Goal: Obtain resource: Download file/media

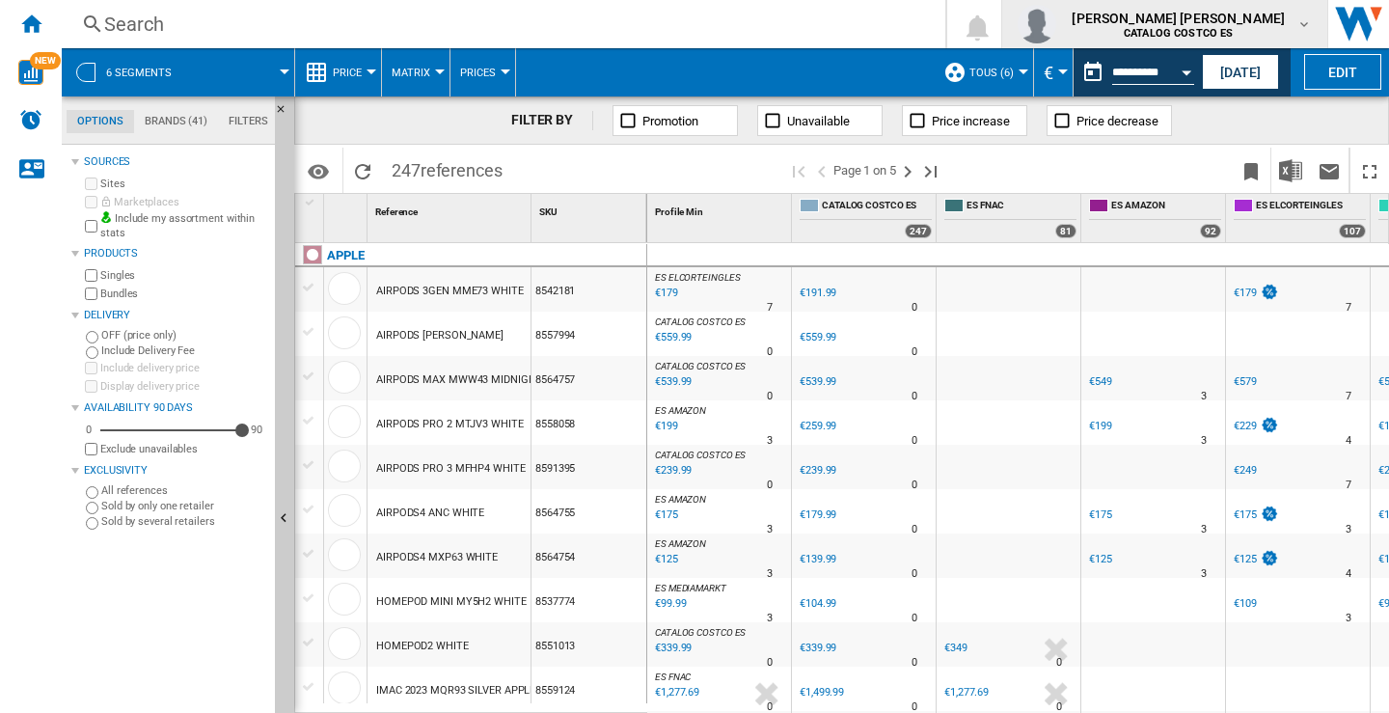
click at [1315, 17] on button "[PERSON_NAME] [PERSON_NAME] CATALOG COSTCO ES" at bounding box center [1164, 24] width 325 height 48
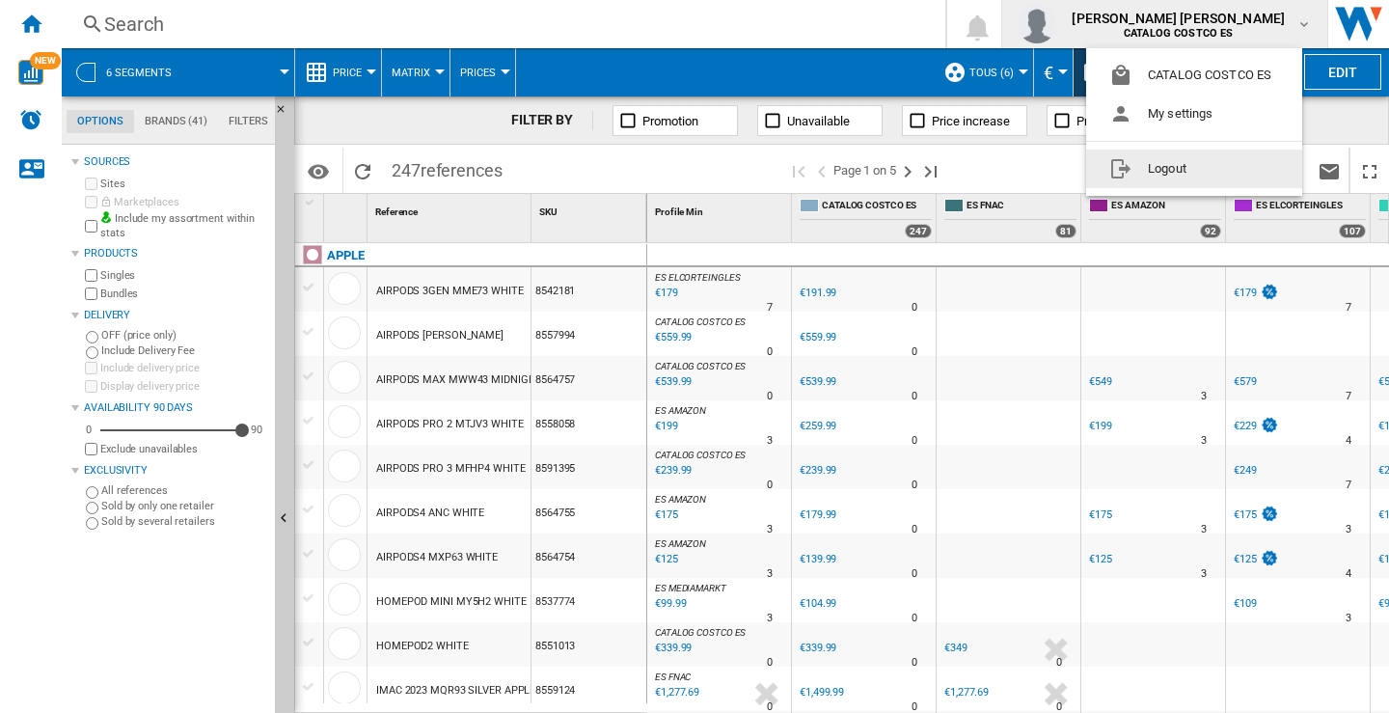
click at [1161, 171] on button "Logout" at bounding box center [1194, 169] width 216 height 39
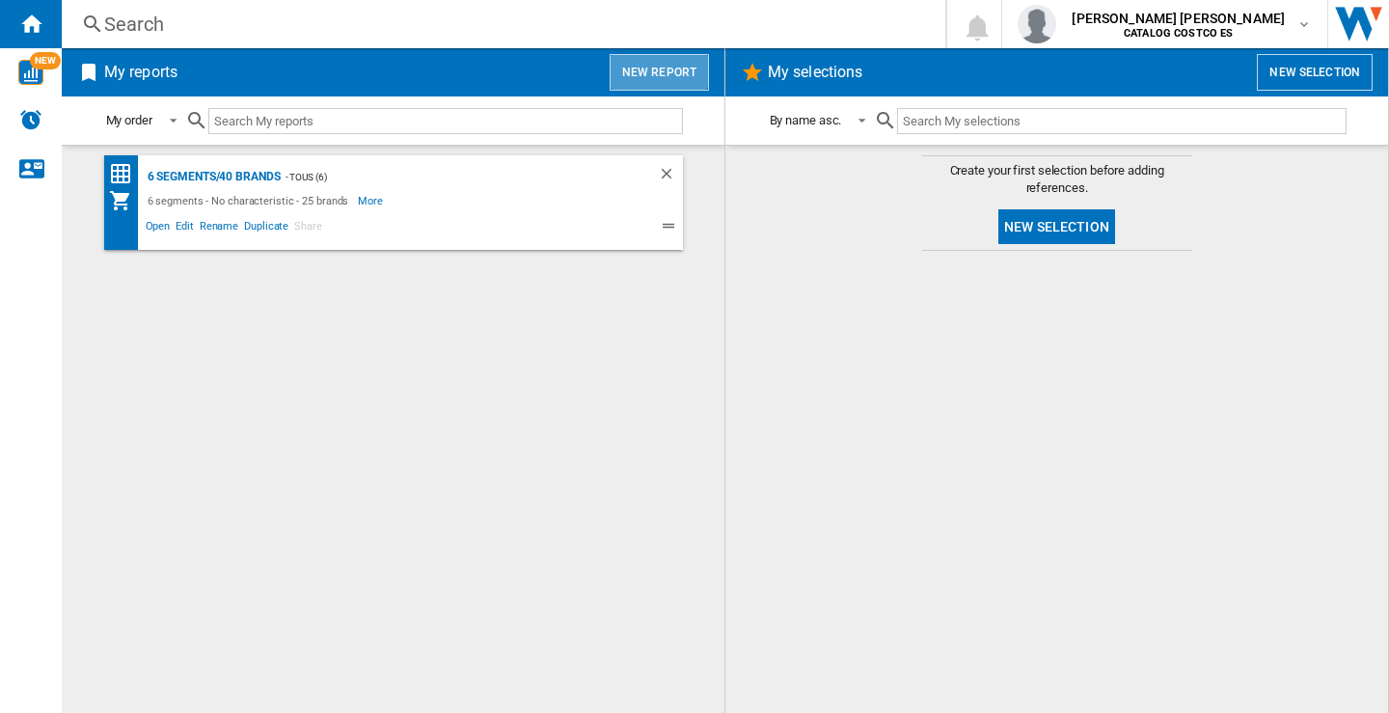
click at [645, 63] on button "New report" at bounding box center [659, 72] width 99 height 37
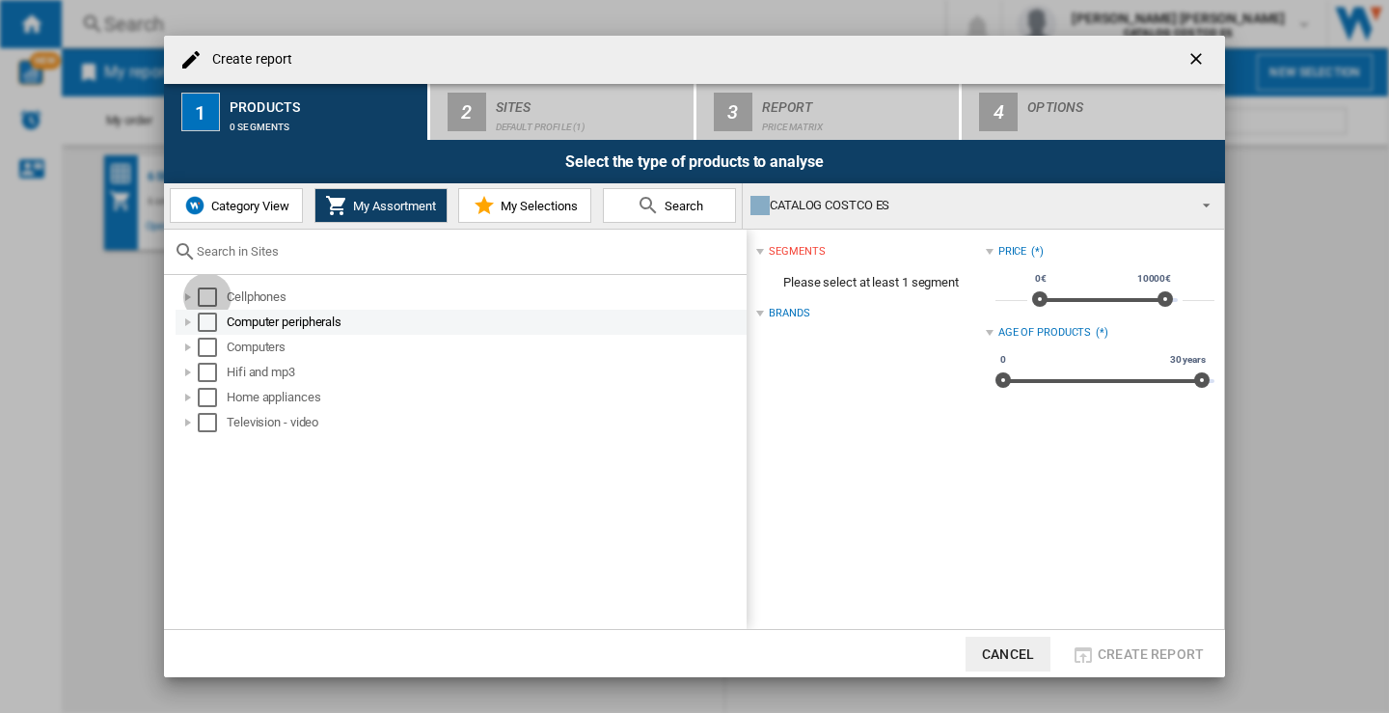
drag, startPoint x: 215, startPoint y: 289, endPoint x: 202, endPoint y: 320, distance: 33.7
click at [215, 290] on div "Select" at bounding box center [207, 296] width 19 height 19
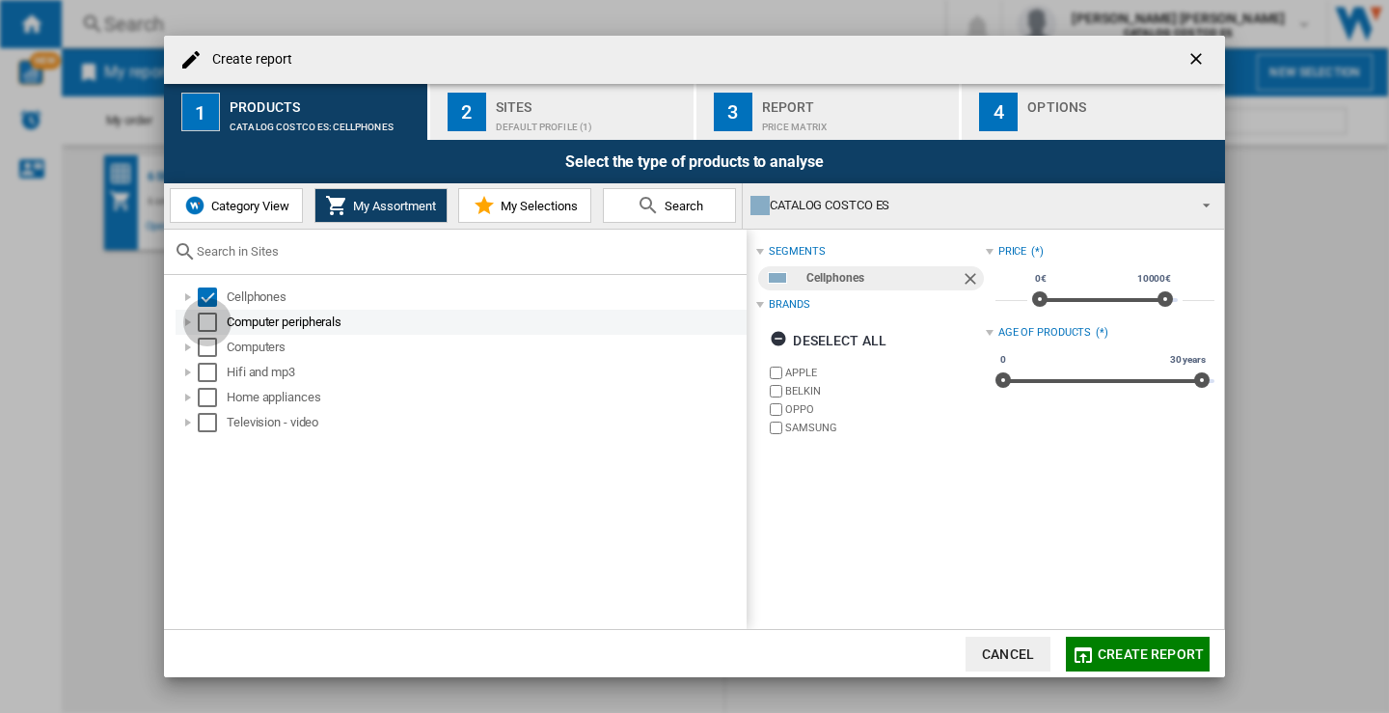
click at [205, 326] on div "Select" at bounding box center [207, 322] width 19 height 19
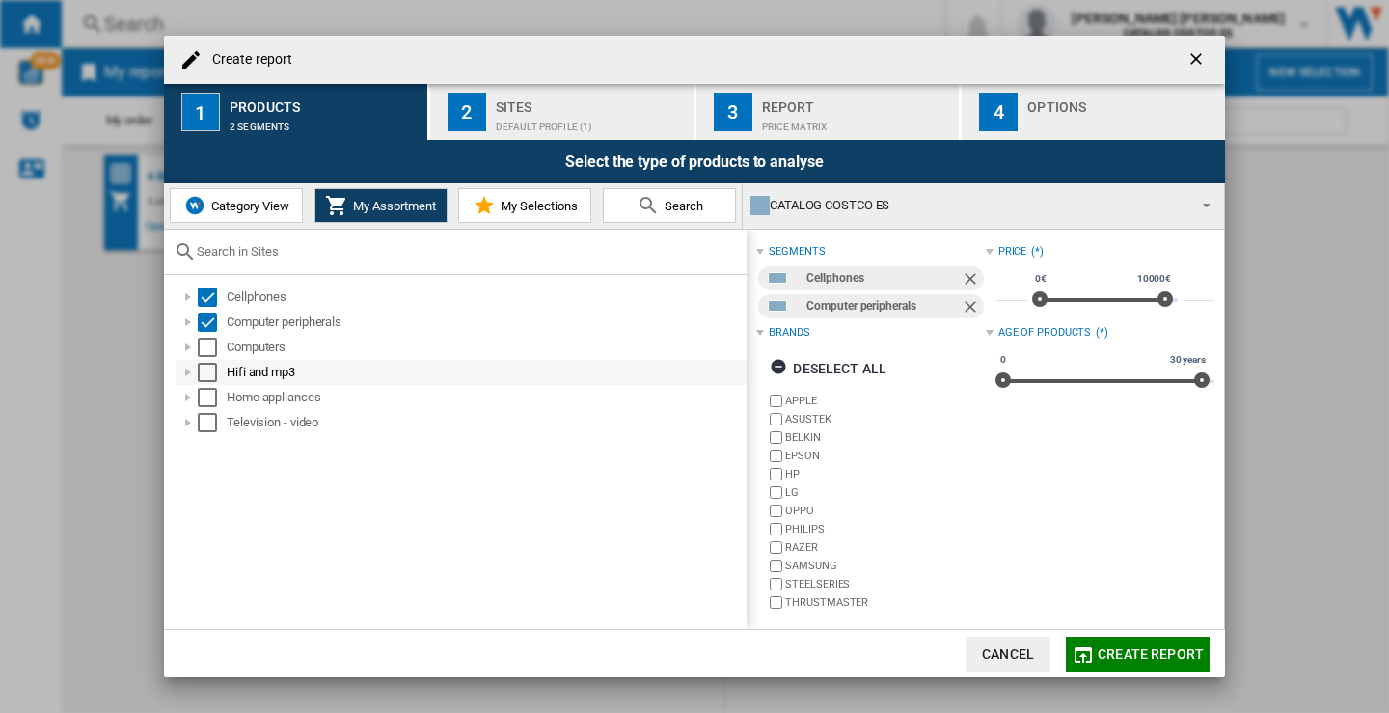
drag, startPoint x: 206, startPoint y: 348, endPoint x: 211, endPoint y: 375, distance: 27.4
click at [208, 348] on div "Select" at bounding box center [207, 347] width 19 height 19
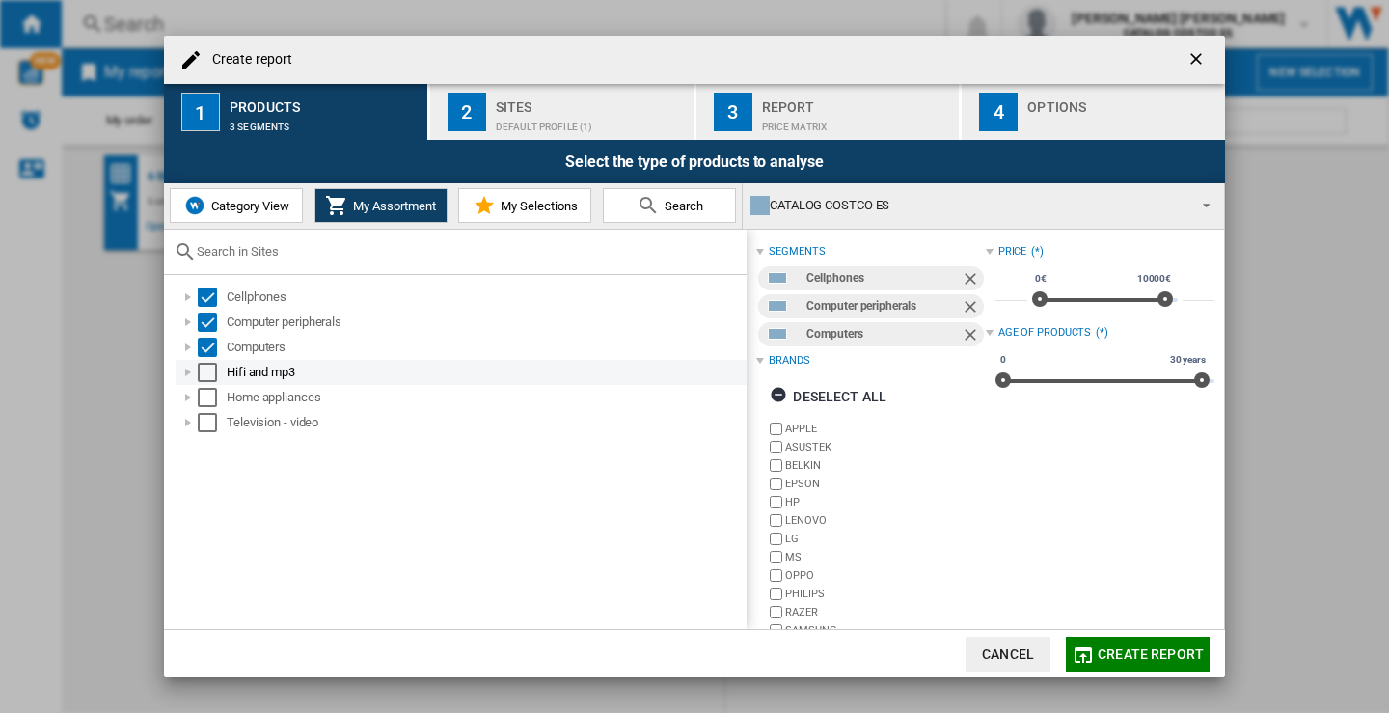
click at [205, 370] on div "Select" at bounding box center [207, 372] width 19 height 19
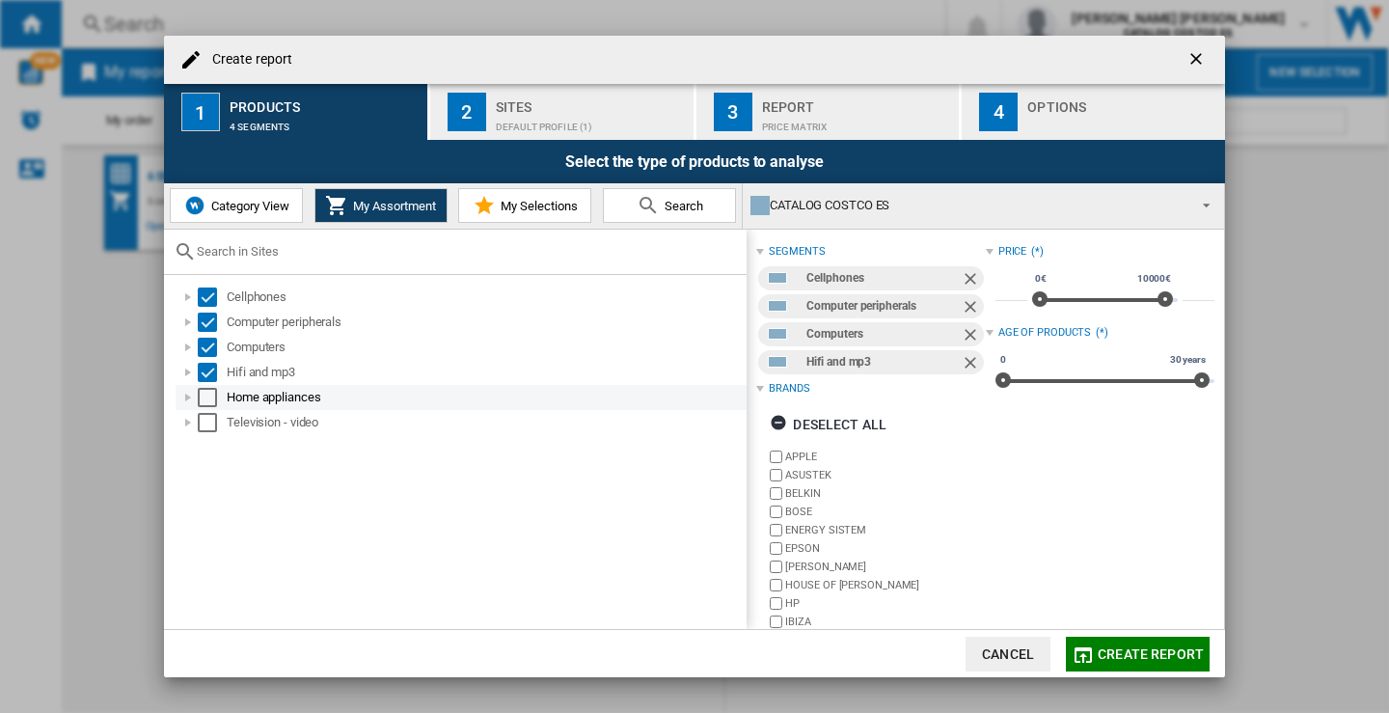
click at [205, 397] on div "Select" at bounding box center [207, 397] width 19 height 19
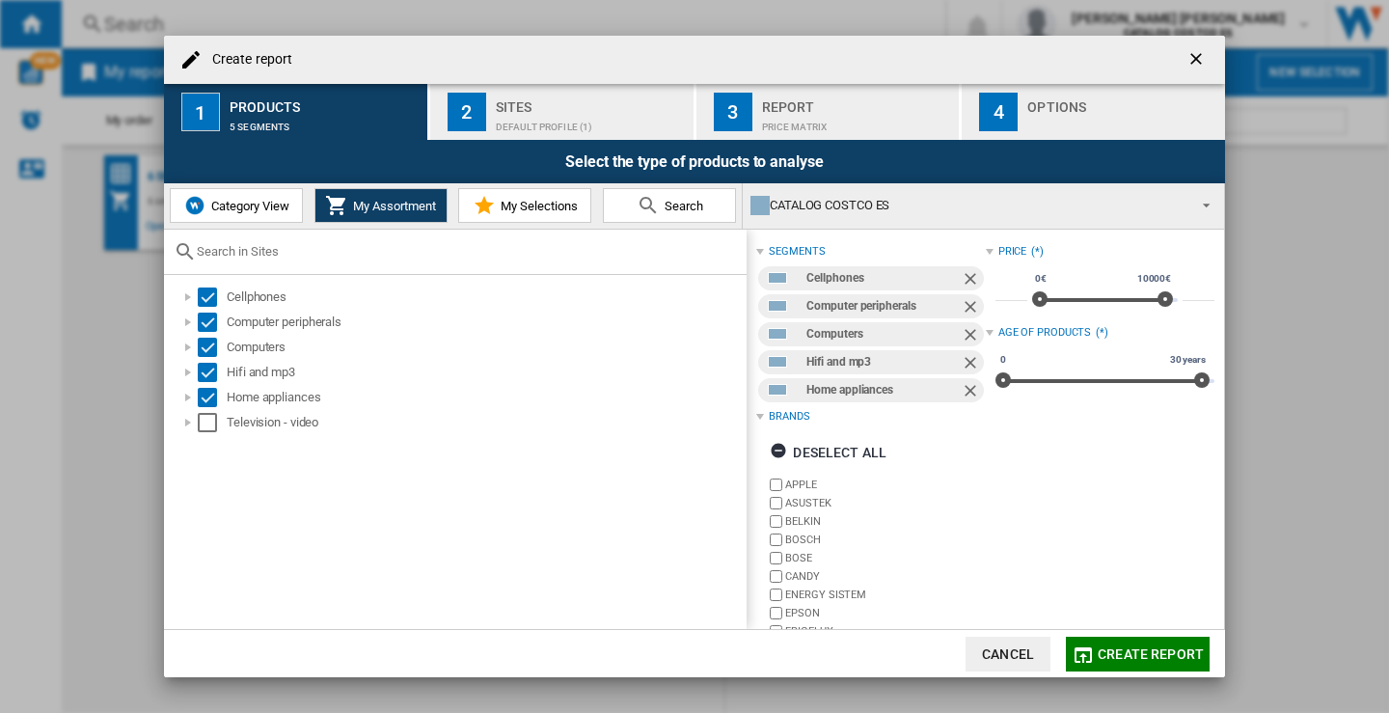
drag, startPoint x: 206, startPoint y: 415, endPoint x: 252, endPoint y: 532, distance: 125.2
click at [207, 415] on div "Select" at bounding box center [207, 422] width 19 height 19
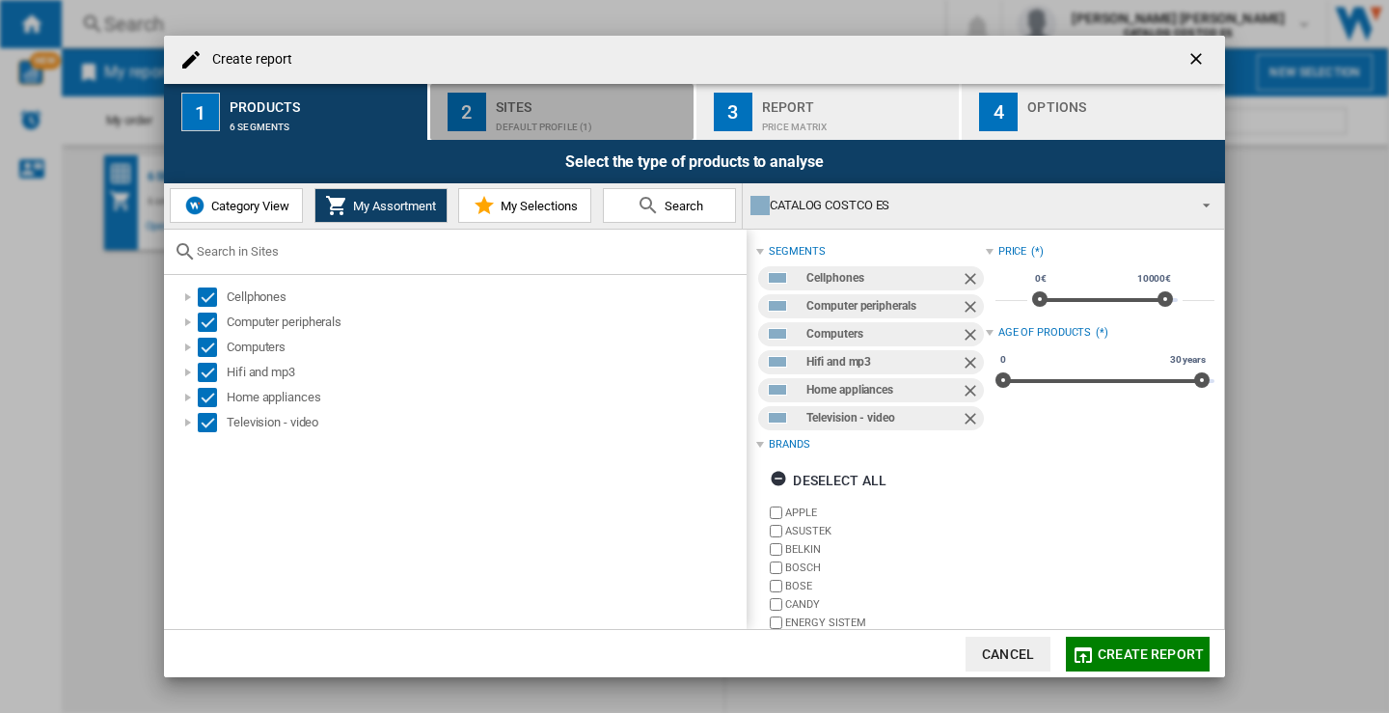
click at [528, 101] on div "Sites" at bounding box center [591, 102] width 190 height 20
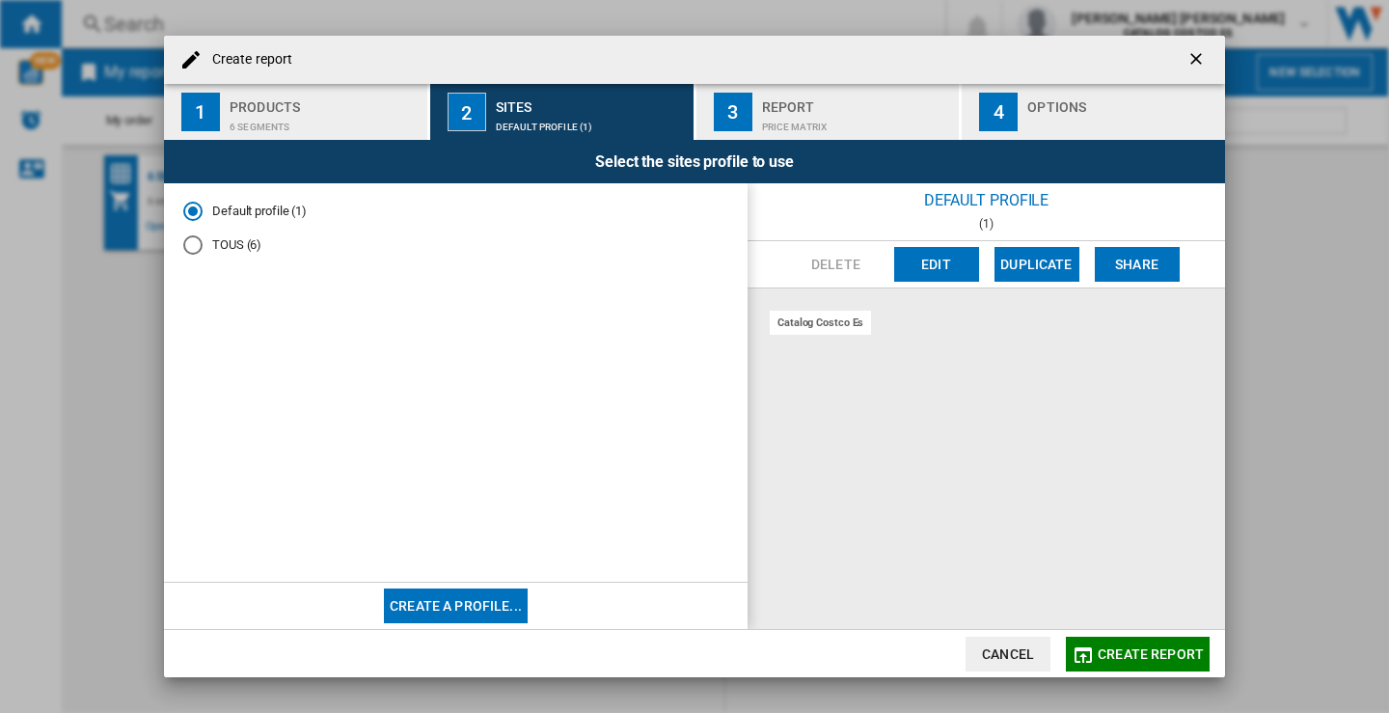
click at [192, 245] on div "TOUS (6)" at bounding box center [192, 244] width 19 height 19
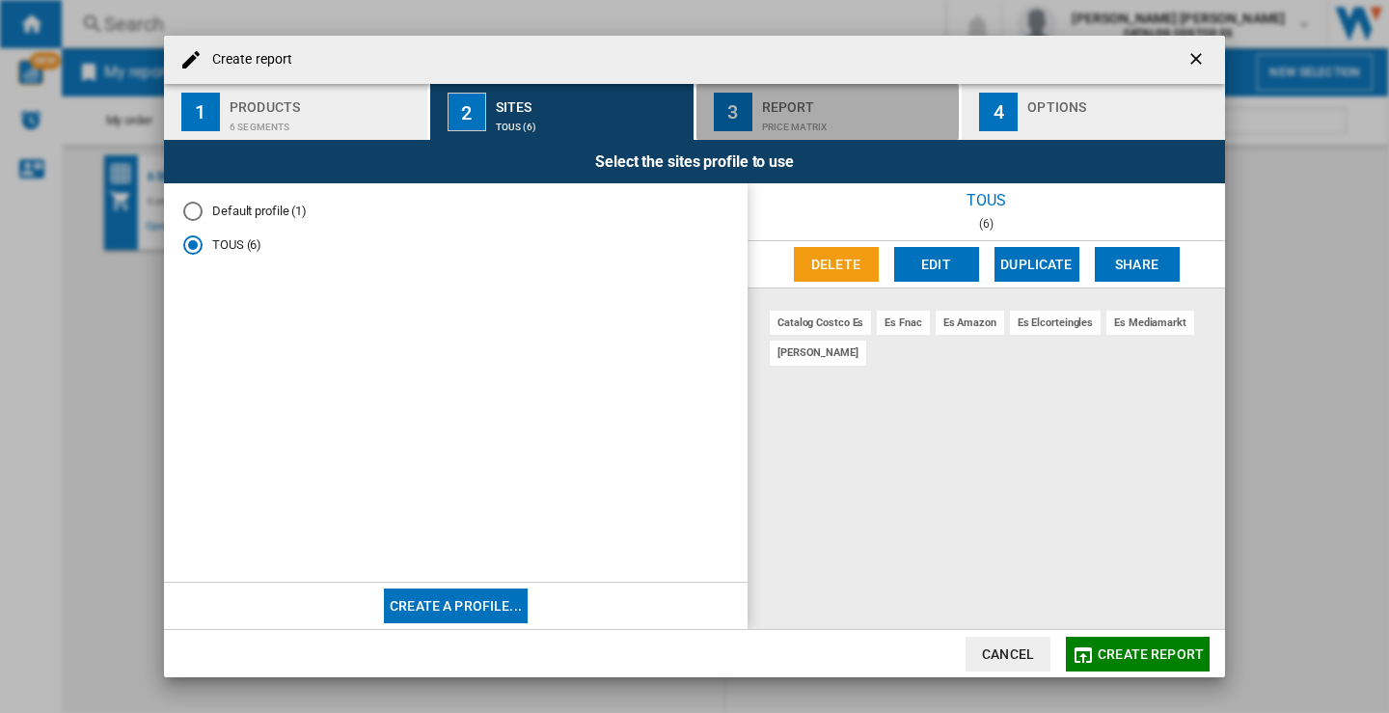
drag, startPoint x: 829, startPoint y: 125, endPoint x: 873, endPoint y: 125, distance: 44.4
click at [830, 125] on div "Price Matrix" at bounding box center [857, 122] width 190 height 20
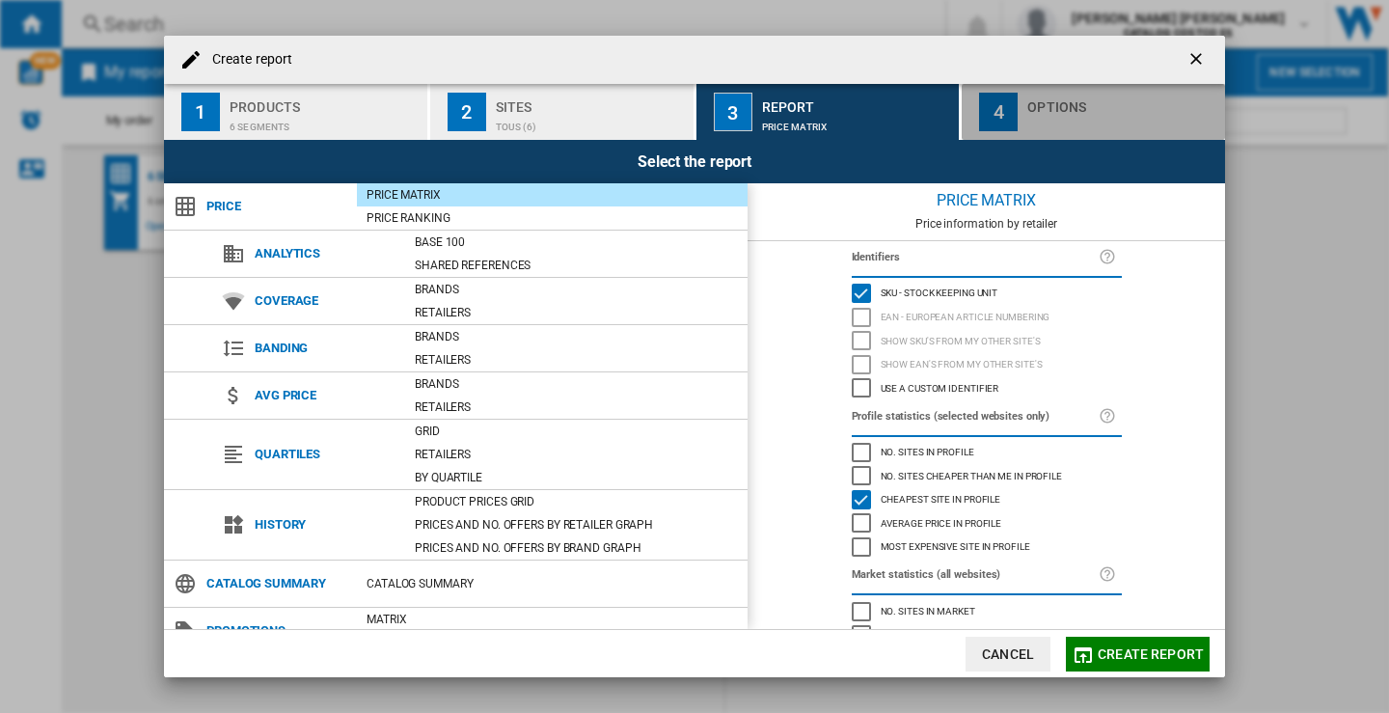
click at [1102, 124] on div "button" at bounding box center [1122, 122] width 190 height 20
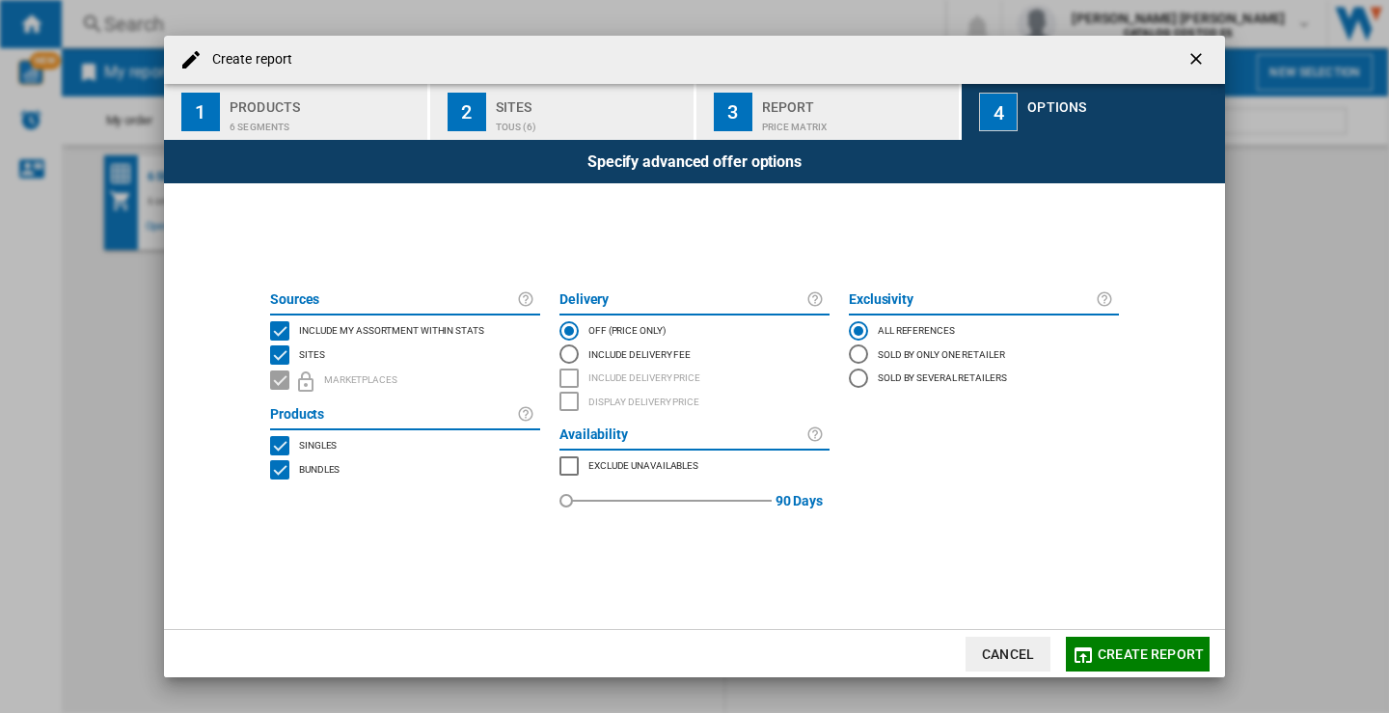
click at [1141, 650] on span "Create report" at bounding box center [1151, 653] width 106 height 15
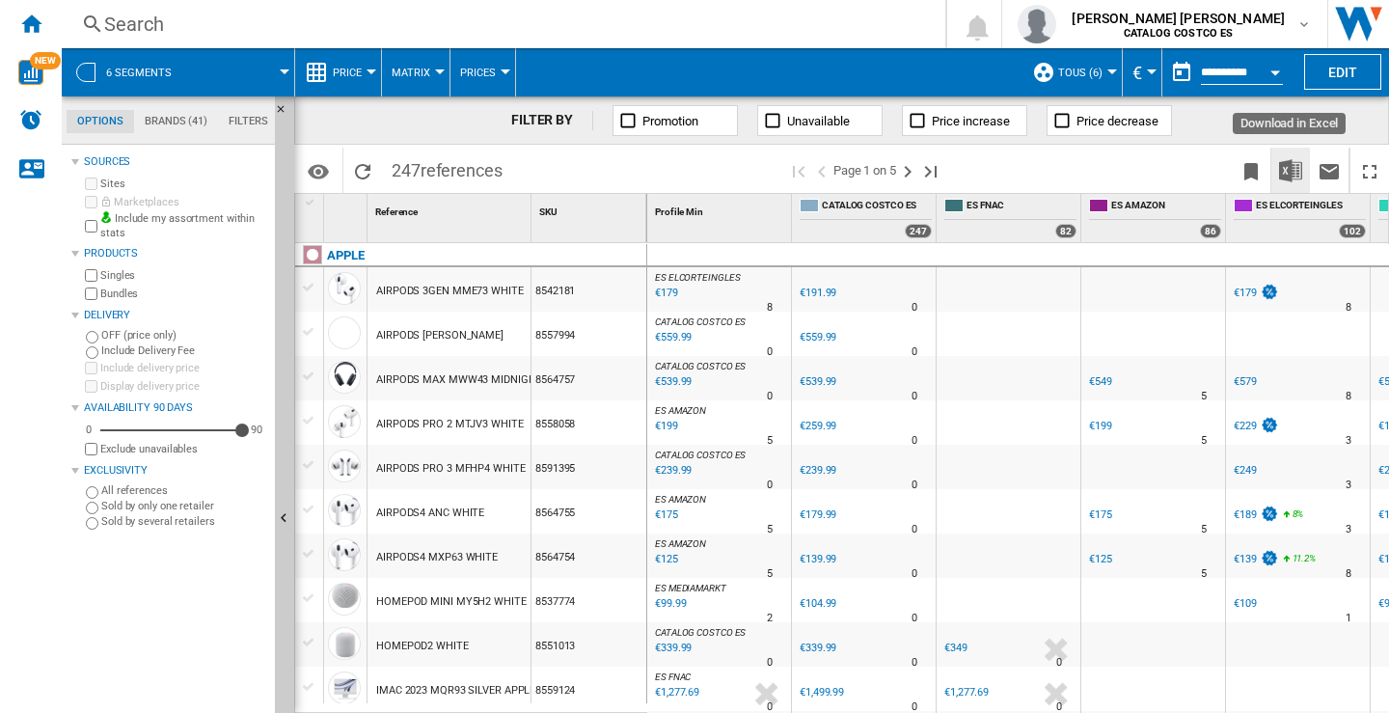
click at [1297, 168] on img "Download in Excel" at bounding box center [1290, 170] width 23 height 23
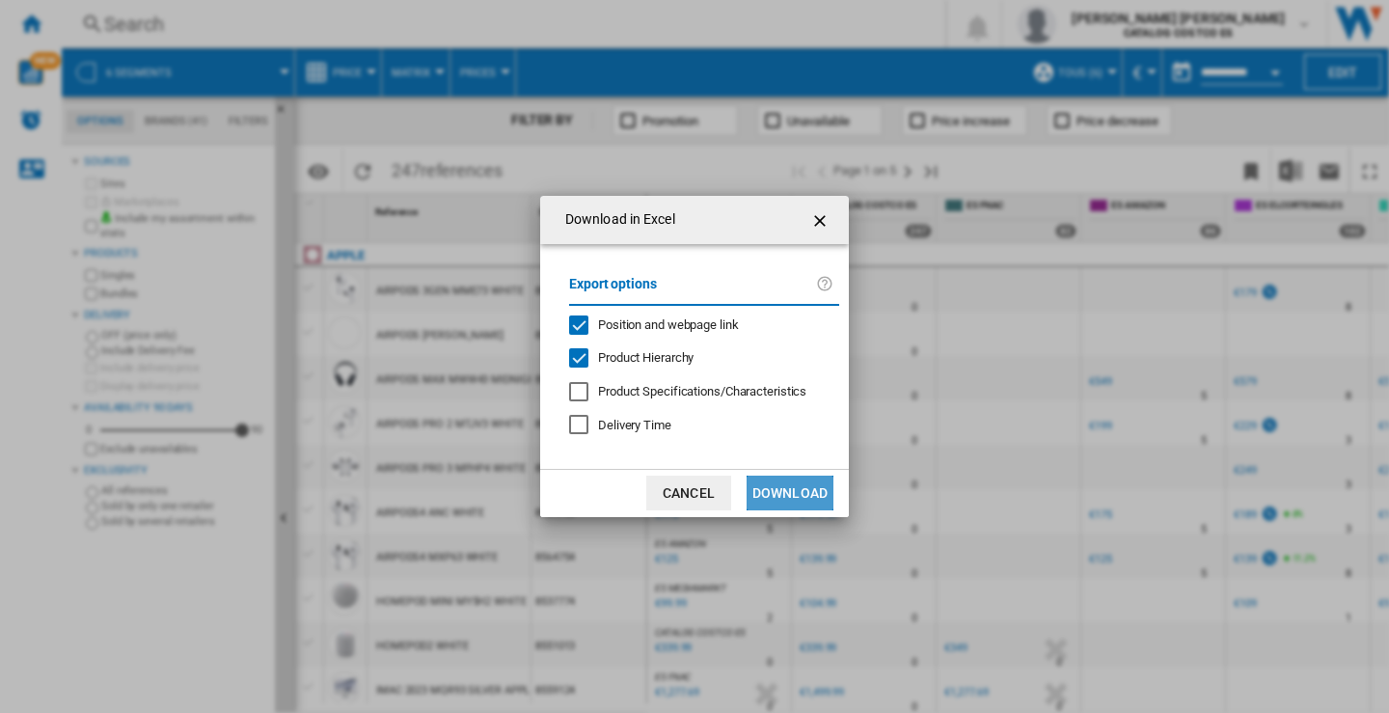
click at [788, 489] on button "Download" at bounding box center [790, 493] width 87 height 35
